Goal: Information Seeking & Learning: Learn about a topic

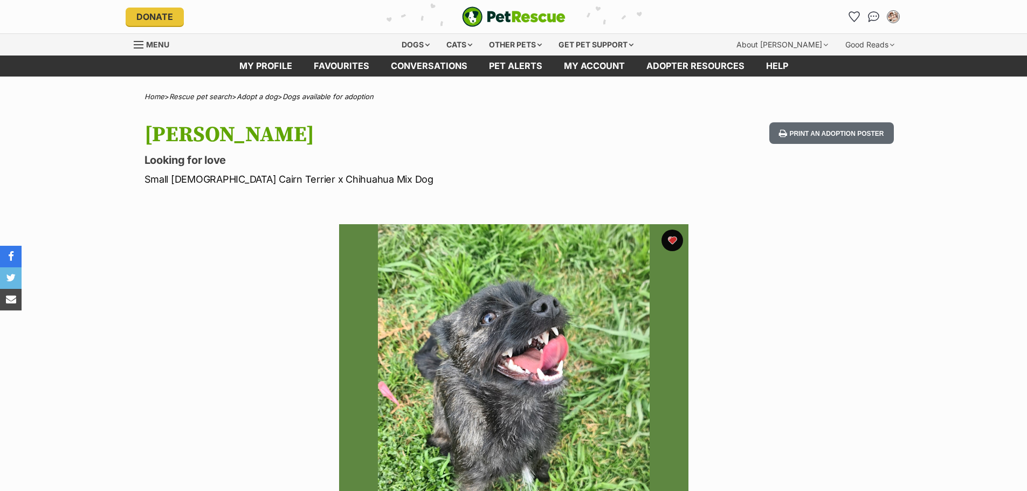
scroll to position [549, 0]
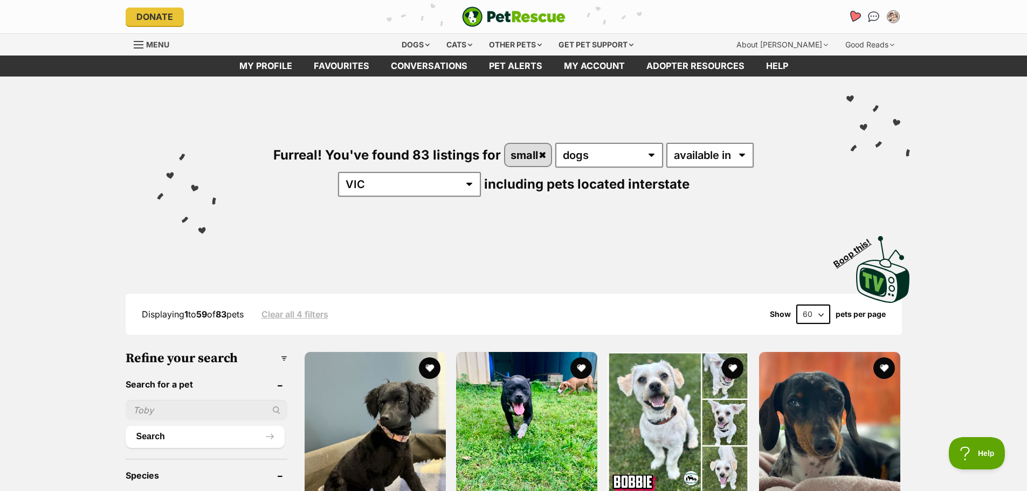
click at [847, 18] on link "Favourites" at bounding box center [854, 16] width 22 height 22
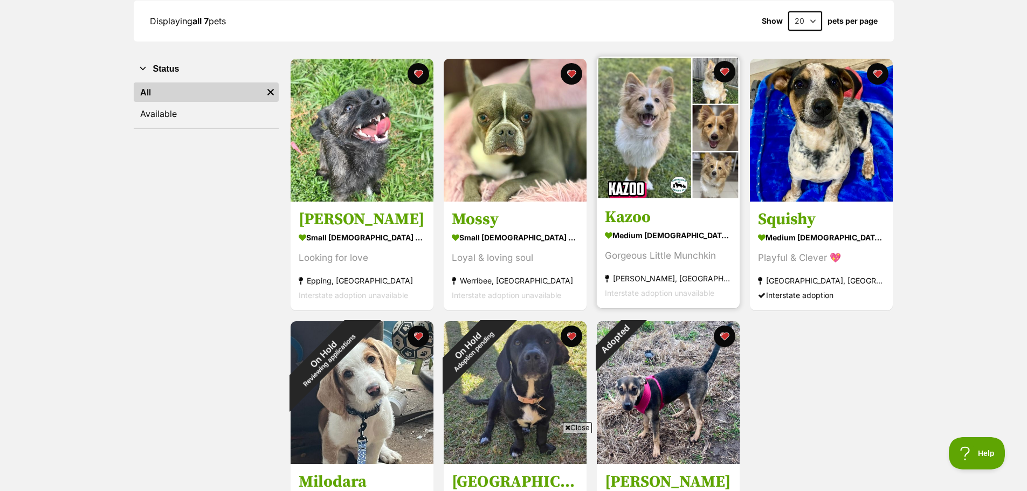
scroll to position [323, 0]
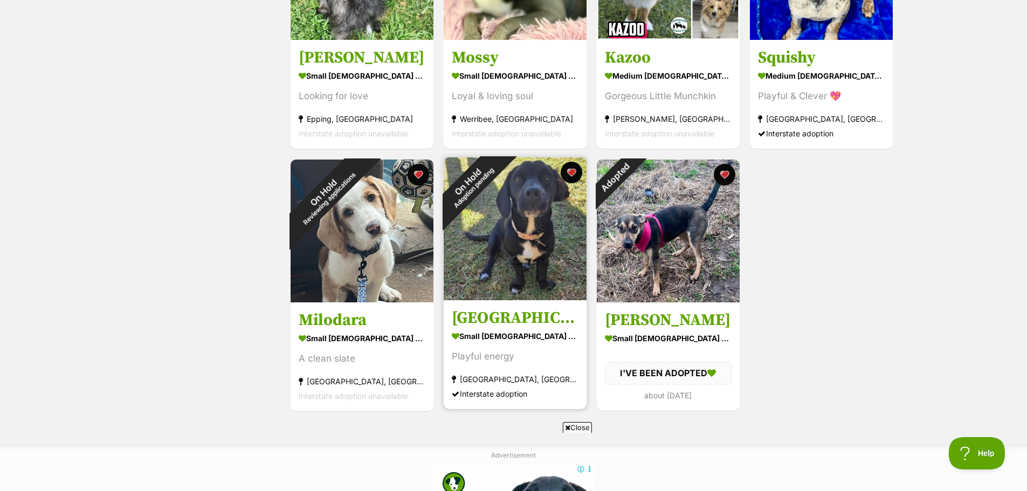
click at [522, 252] on img at bounding box center [515, 228] width 143 height 143
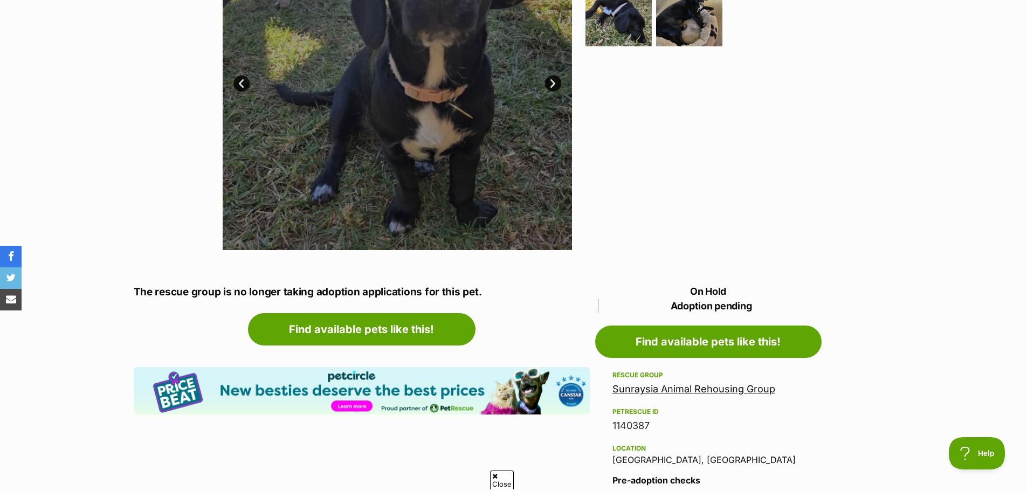
click at [754, 390] on link "Sunraysia Animal Rehousing Group" at bounding box center [693, 388] width 163 height 11
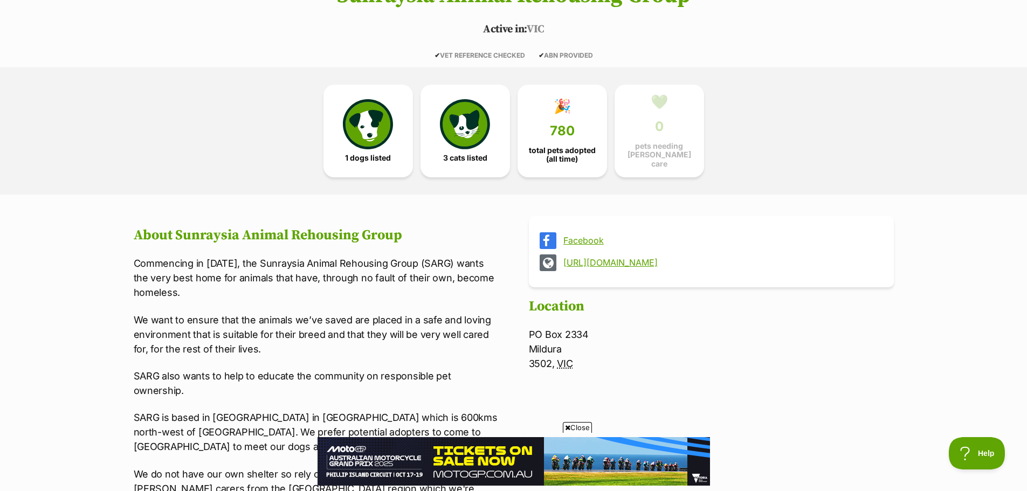
click at [632, 261] on link "[URL][DOMAIN_NAME]" at bounding box center [720, 263] width 315 height 10
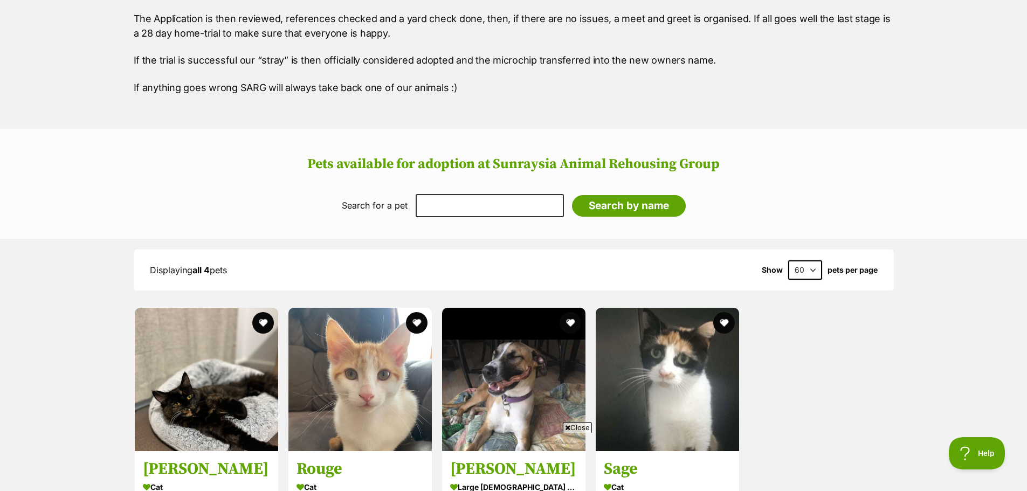
scroll to position [1078, 0]
